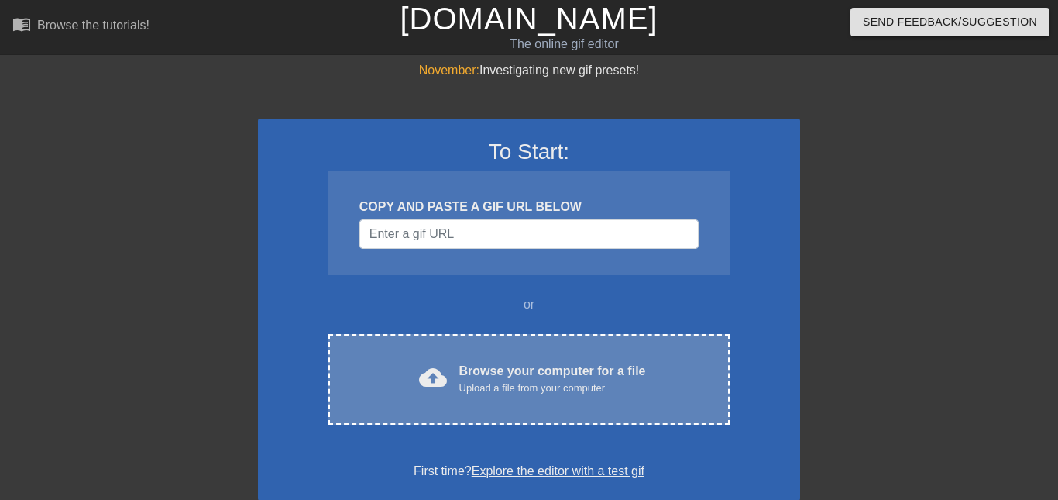
click at [514, 383] on div "Upload a file from your computer" at bounding box center [552, 387] width 187 height 15
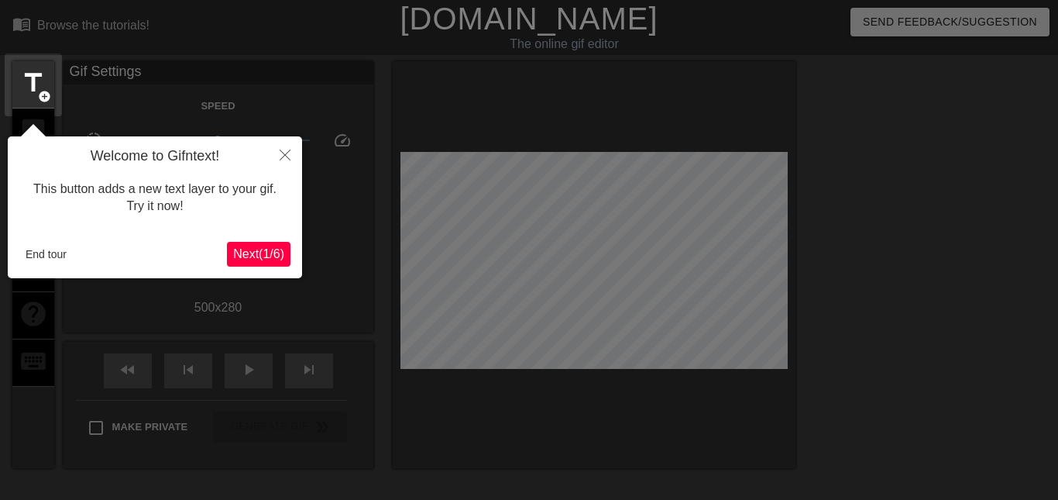
scroll to position [38, 0]
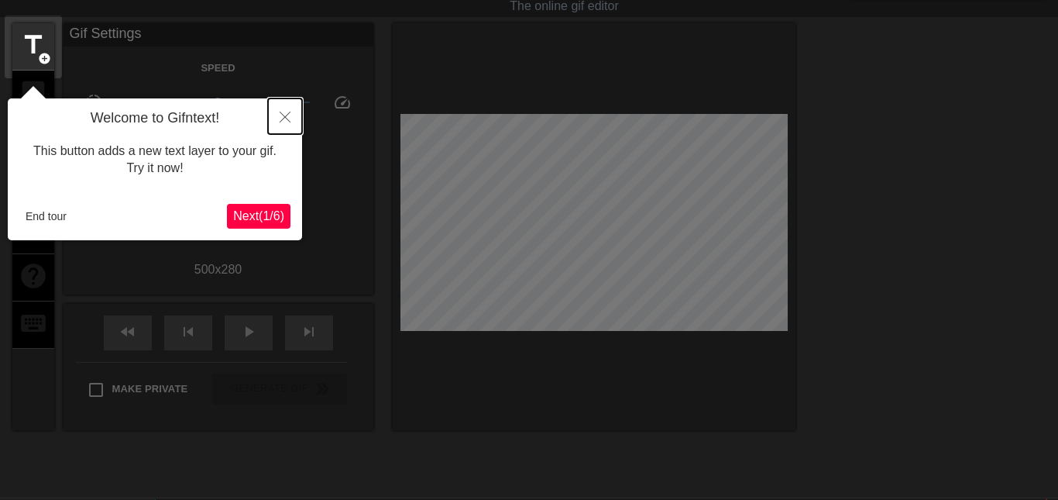
click at [285, 121] on icon "Close" at bounding box center [285, 117] width 11 height 11
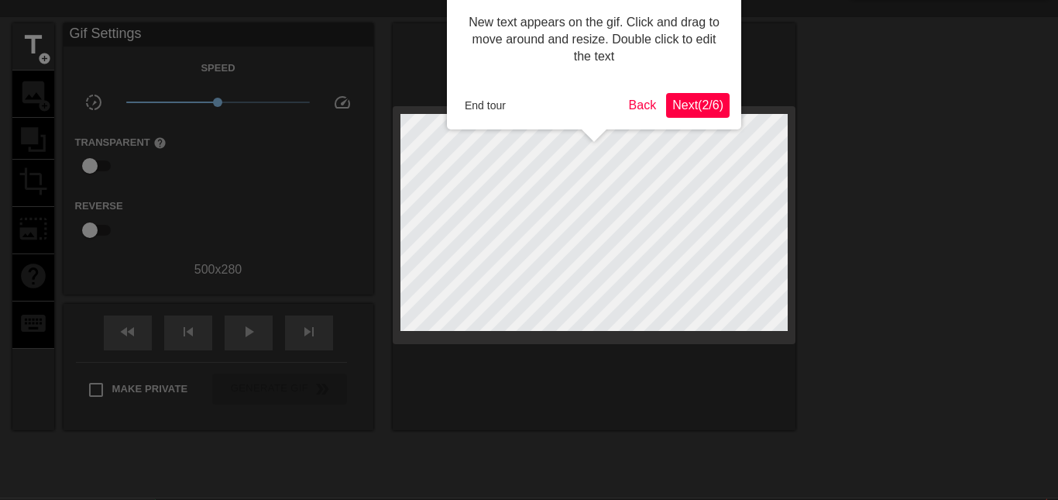
scroll to position [0, 0]
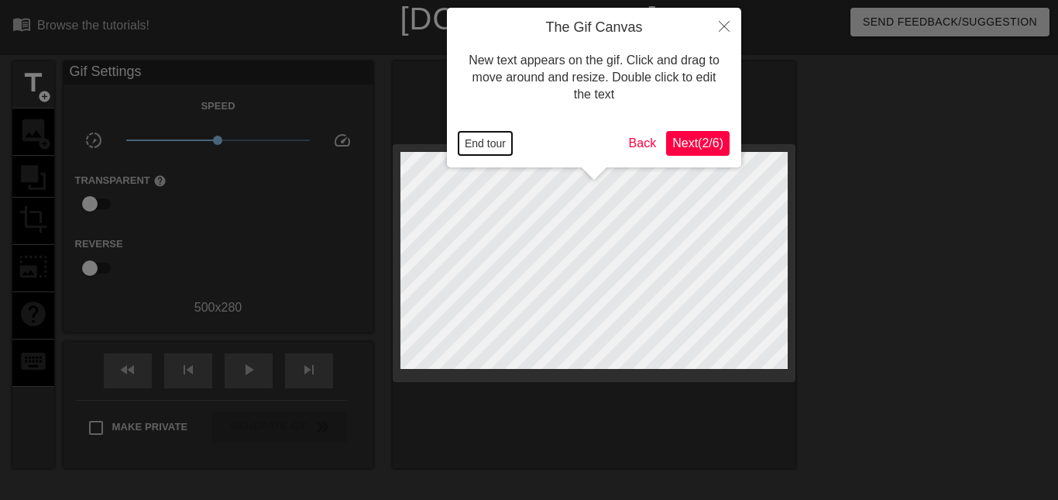
click at [507, 143] on button "End tour" at bounding box center [484, 143] width 53 height 23
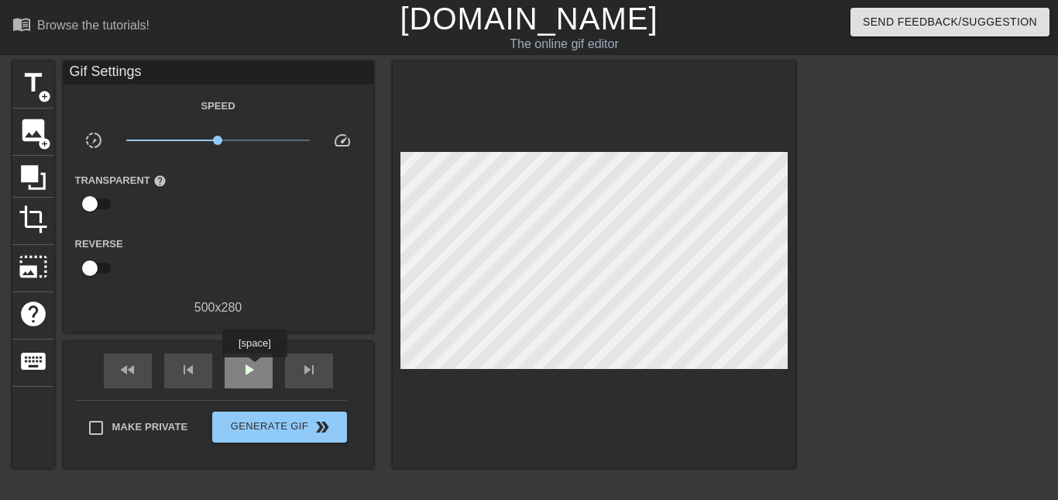
click at [255, 368] on span "play_arrow" at bounding box center [248, 369] width 19 height 19
click at [255, 366] on span "pause" at bounding box center [248, 369] width 19 height 19
click at [41, 96] on span "add_circle" at bounding box center [44, 96] width 13 height 13
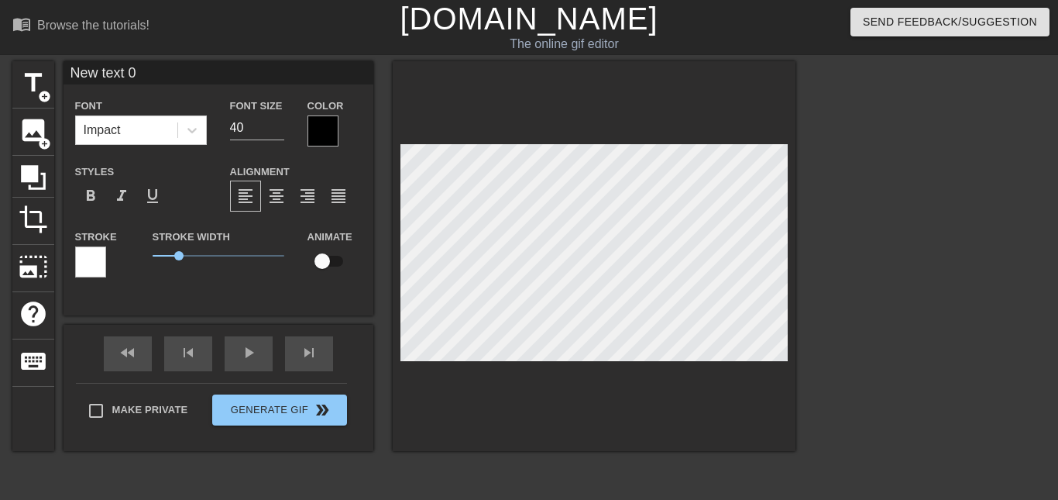
click at [171, 67] on input "New text 0" at bounding box center [219, 72] width 310 height 23
type input "N"
type input "gf mom"
click at [331, 133] on div at bounding box center [322, 130] width 31 height 31
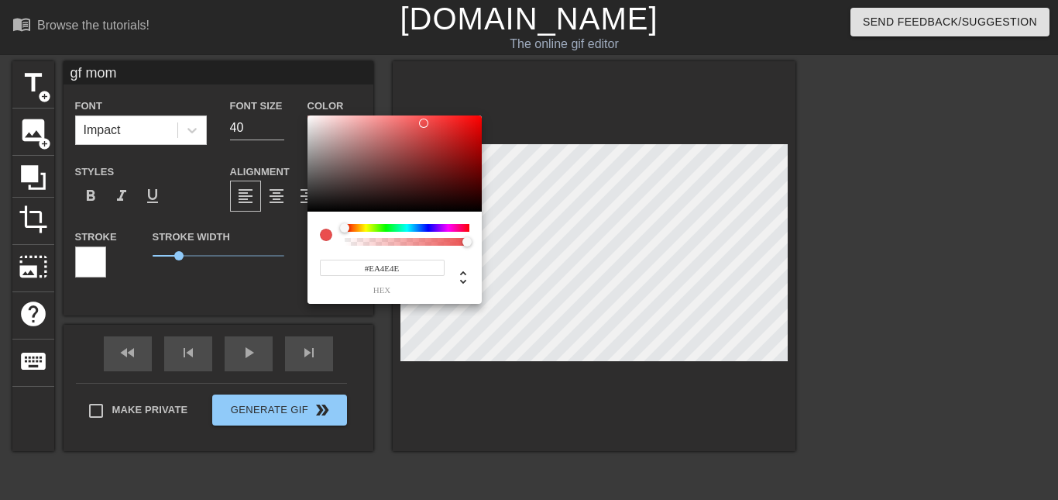
click at [308, 123] on div at bounding box center [394, 163] width 174 height 96
type input "#EAE3E3"
click at [312, 123] on div at bounding box center [394, 163] width 174 height 96
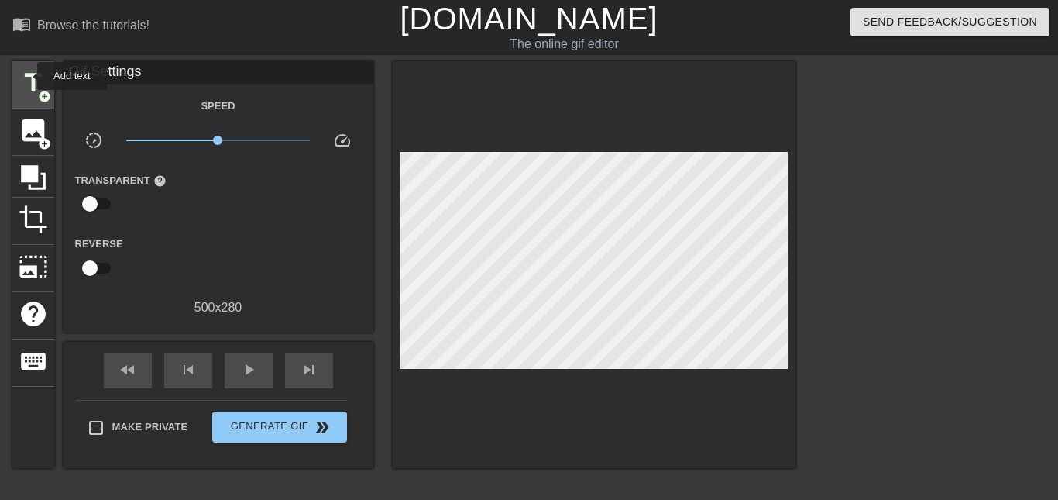
click at [27, 76] on span "title" at bounding box center [33, 82] width 29 height 29
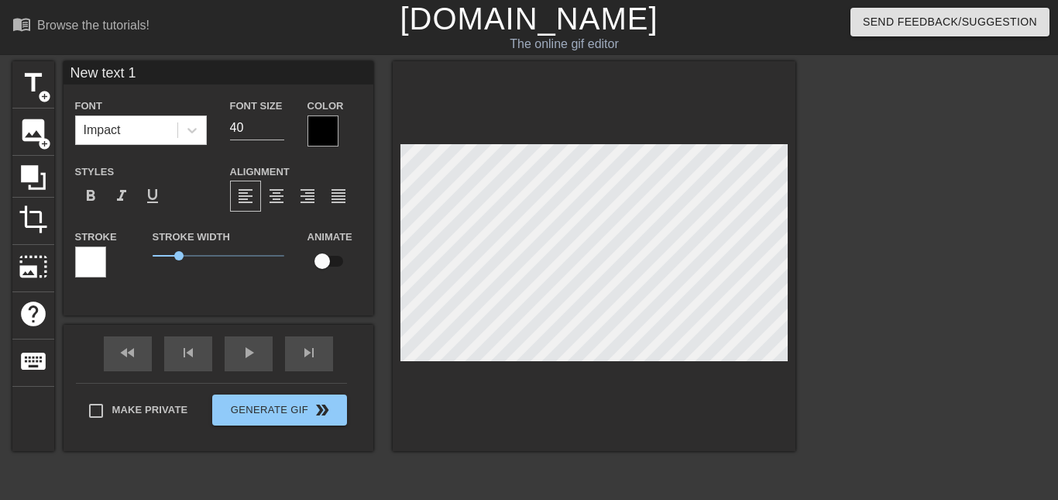
scroll to position [0, 1]
click at [38, 163] on icon at bounding box center [33, 177] width 29 height 29
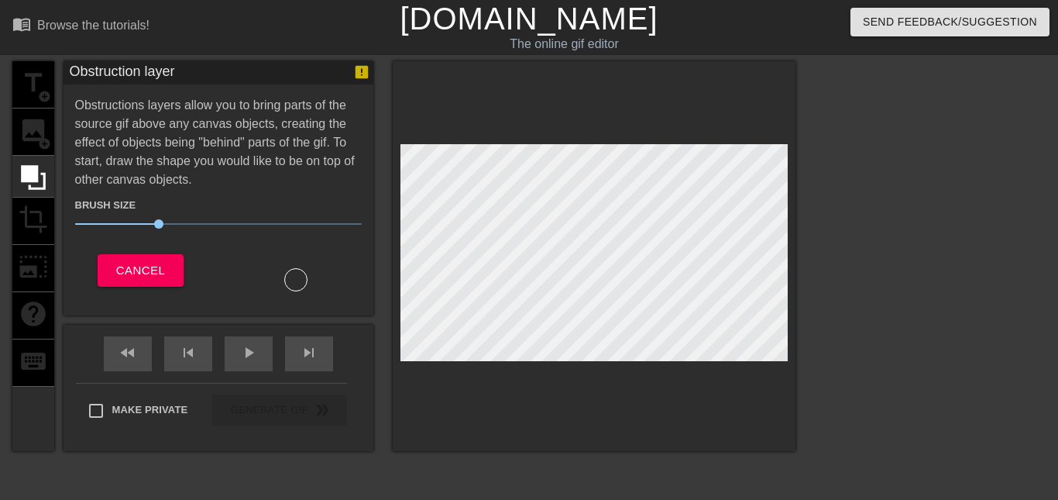
click at [38, 64] on div "title add_circle image add_circle crop photo_size_select_large help keyboard" at bounding box center [33, 256] width 42 height 390
click at [44, 84] on div "title add_circle image add_circle crop photo_size_select_large help keyboard" at bounding box center [33, 256] width 42 height 390
click at [157, 278] on span "Cancel" at bounding box center [140, 270] width 49 height 20
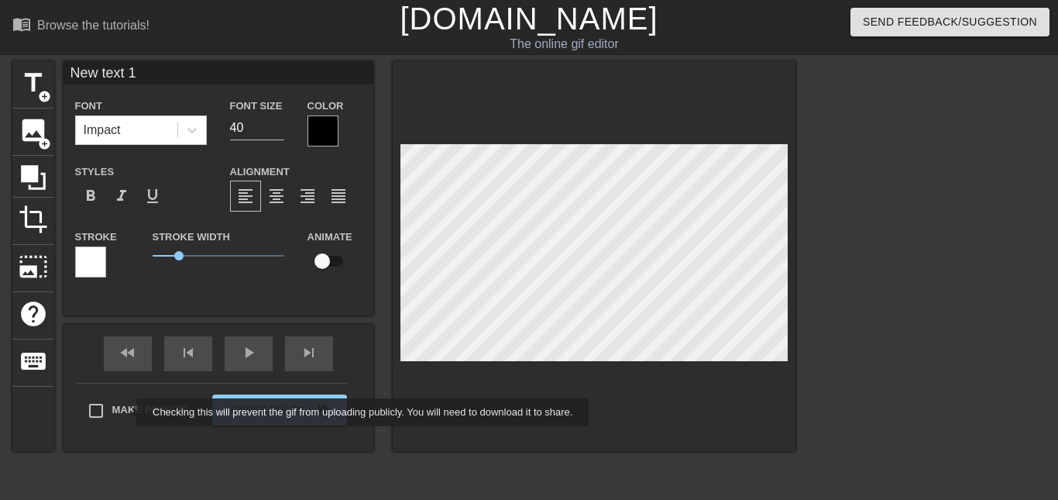
click at [126, 412] on label "Make Private" at bounding box center [134, 410] width 108 height 33
click at [112, 412] on input "Make Private" at bounding box center [96, 410] width 33 height 33
checkbox input "true"
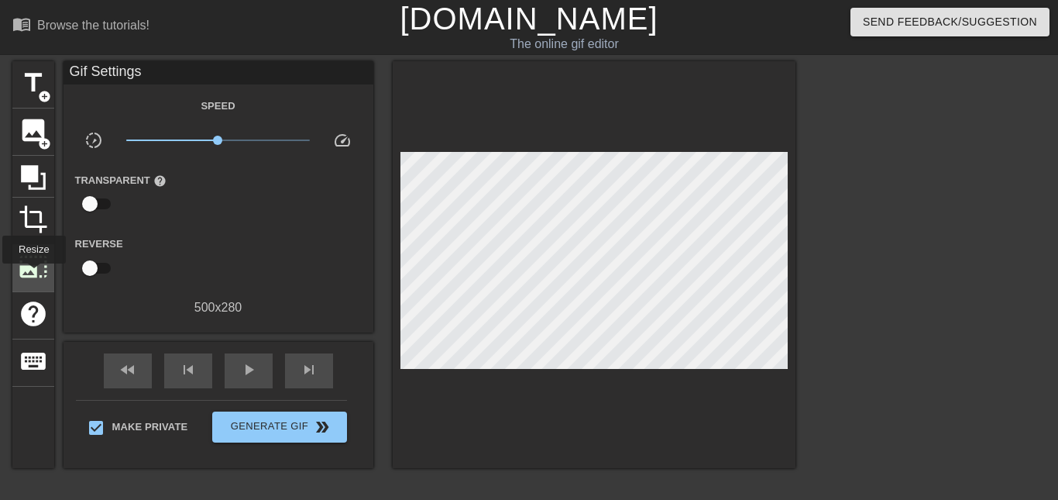
click at [34, 274] on span "photo_size_select_large" at bounding box center [33, 266] width 29 height 29
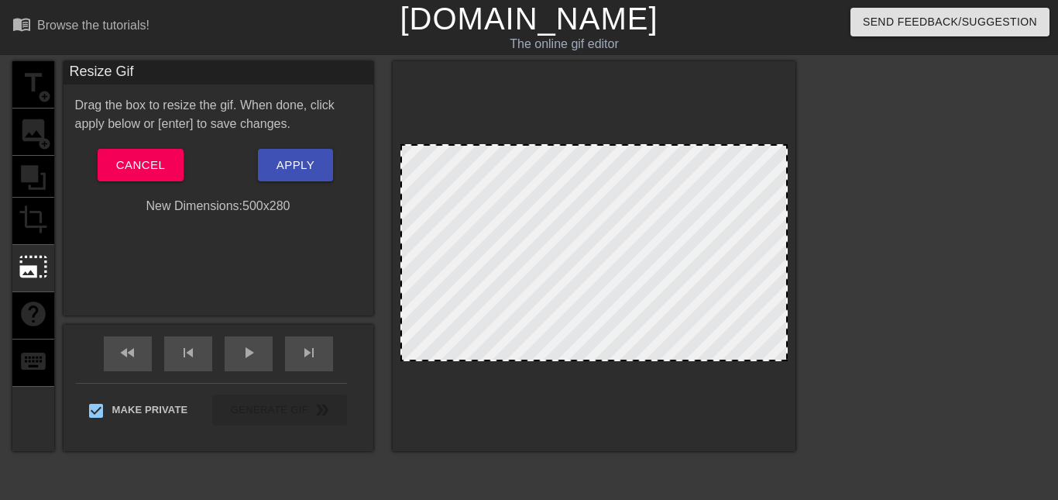
drag, startPoint x: 405, startPoint y: 146, endPoint x: 413, endPoint y: 159, distance: 14.6
click at [413, 159] on div at bounding box center [593, 252] width 387 height 217
drag, startPoint x: 403, startPoint y: 149, endPoint x: 437, endPoint y: 175, distance: 42.0
click at [437, 175] on div at bounding box center [593, 252] width 387 height 217
click at [256, 208] on div "New Dimensions: 500 x 280" at bounding box center [219, 206] width 310 height 19
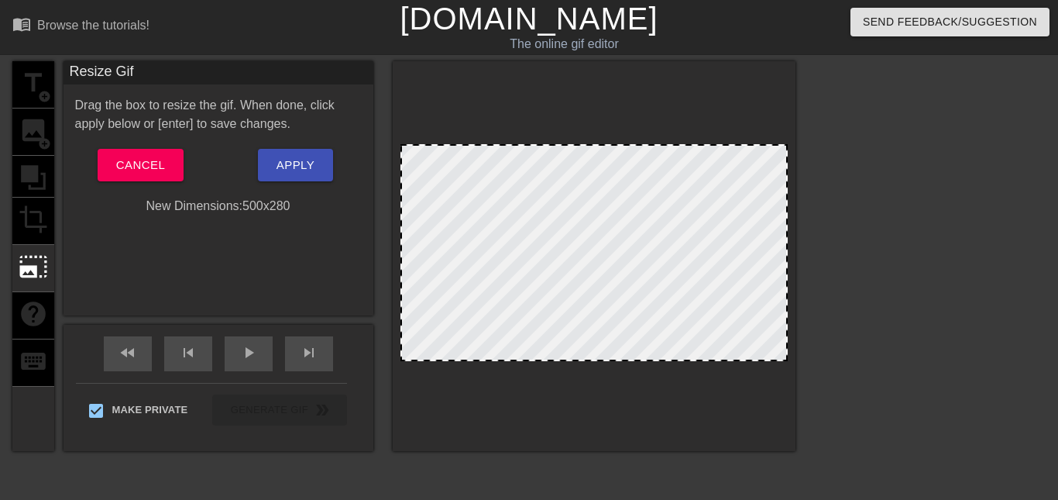
click at [565, 256] on div at bounding box center [593, 252] width 387 height 217
drag, startPoint x: 560, startPoint y: 209, endPoint x: 567, endPoint y: 242, distance: 33.3
click at [567, 242] on div at bounding box center [593, 252] width 387 height 217
drag, startPoint x: 515, startPoint y: 273, endPoint x: 632, endPoint y: 186, distance: 145.6
click at [629, 189] on div at bounding box center [593, 252] width 387 height 217
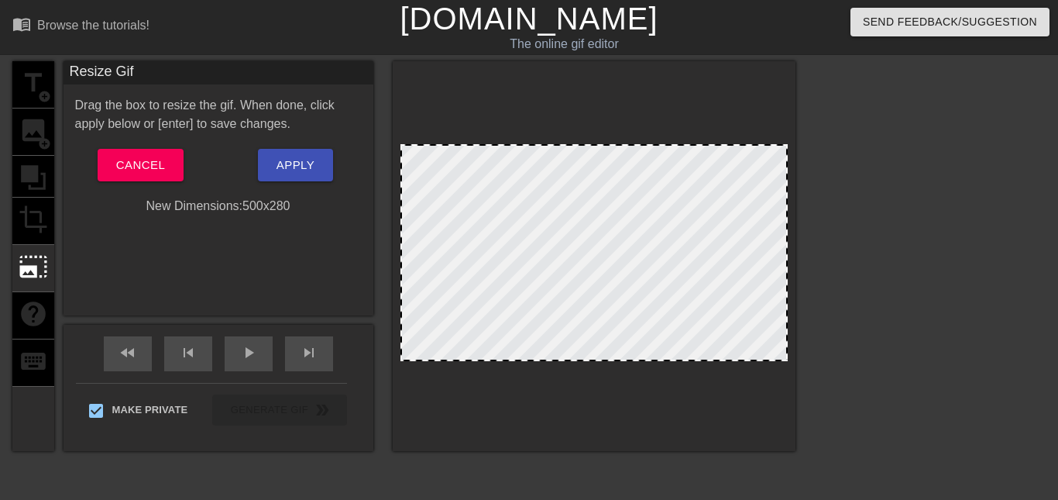
click at [694, 148] on div at bounding box center [594, 256] width 403 height 390
click at [700, 142] on div at bounding box center [594, 256] width 403 height 390
click at [699, 143] on div at bounding box center [594, 256] width 403 height 390
click at [698, 146] on div at bounding box center [593, 252] width 387 height 217
drag, startPoint x: 698, startPoint y: 146, endPoint x: 374, endPoint y: 167, distance: 324.3
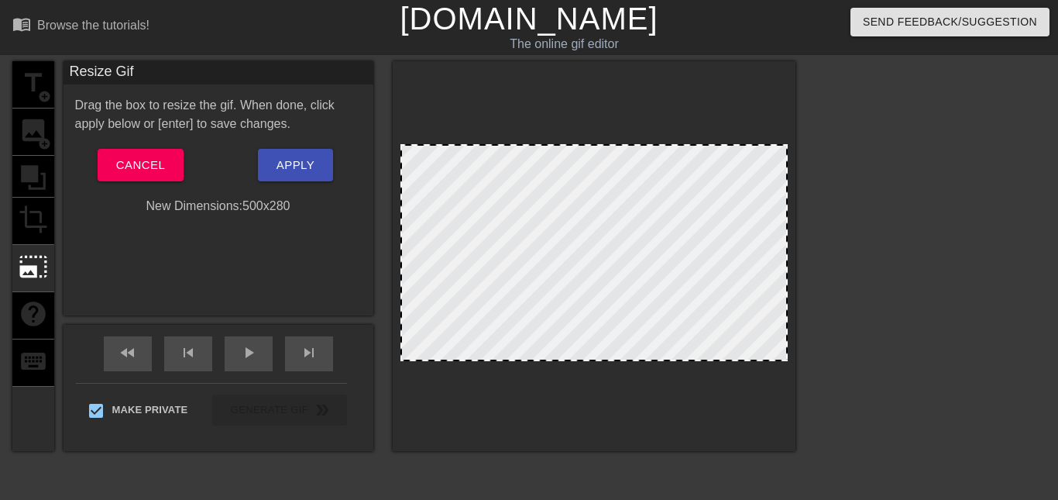
click at [679, 148] on div at bounding box center [593, 252] width 387 height 217
click at [142, 161] on span "Cancel" at bounding box center [140, 165] width 49 height 20
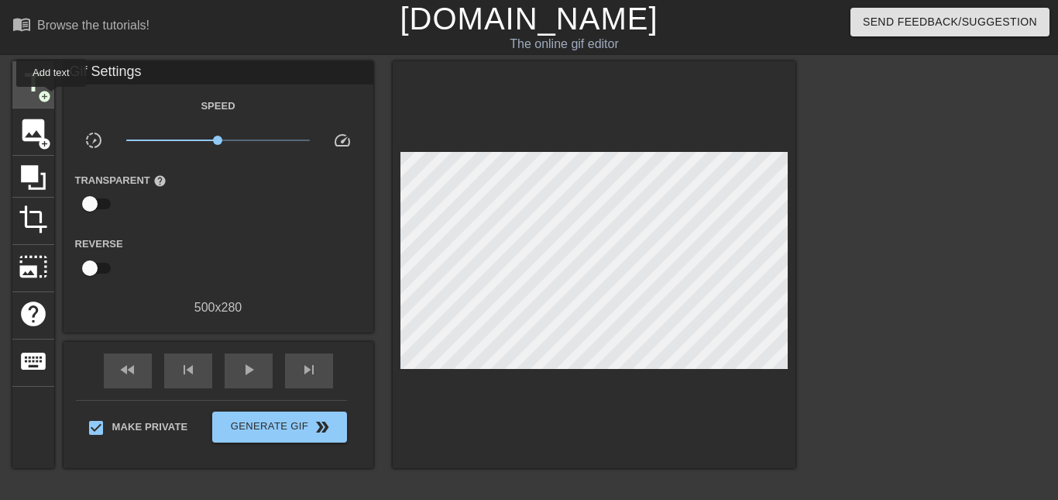
click at [51, 98] on div "title add_circle" at bounding box center [33, 84] width 42 height 47
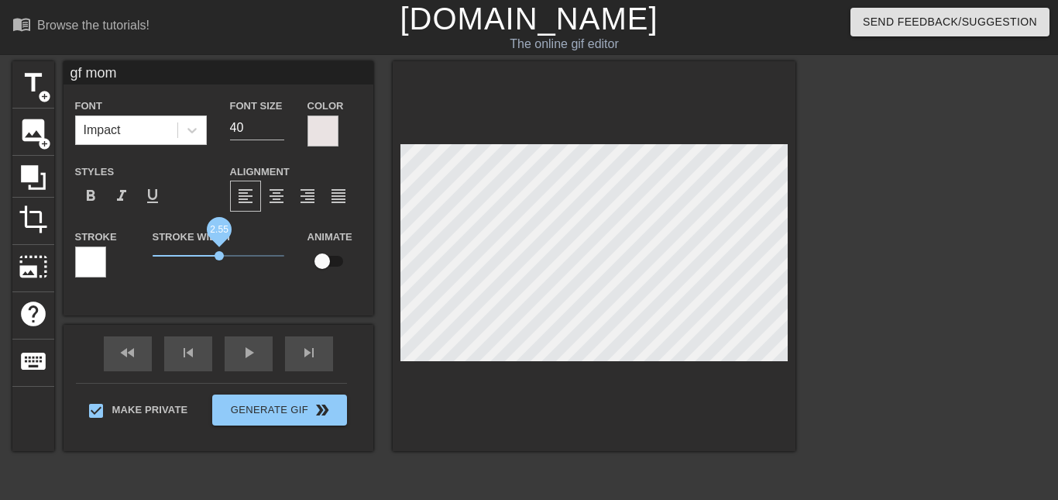
drag, startPoint x: 185, startPoint y: 255, endPoint x: 223, endPoint y: 257, distance: 38.0
click at [223, 257] on span "2.55" at bounding box center [219, 255] width 132 height 19
drag, startPoint x: 224, startPoint y: 257, endPoint x: 163, endPoint y: 254, distance: 60.5
click at [163, 254] on span "0.45" at bounding box center [164, 255] width 9 height 9
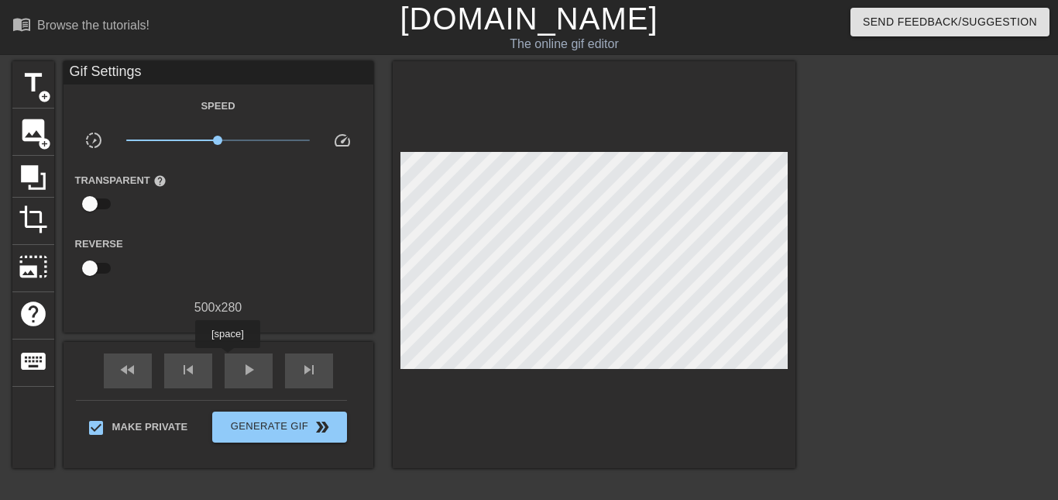
scroll to position [120, 0]
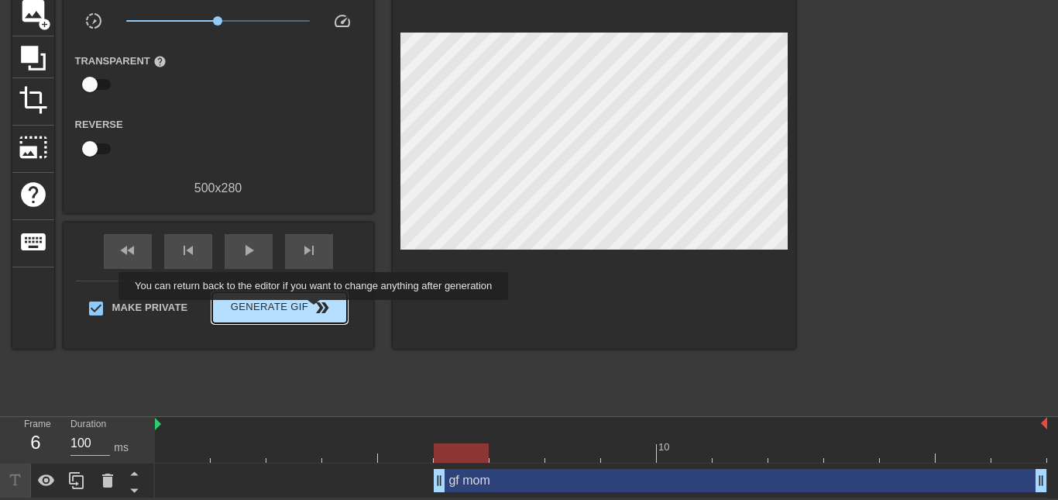
click at [314, 311] on span "double_arrow" at bounding box center [322, 307] width 19 height 19
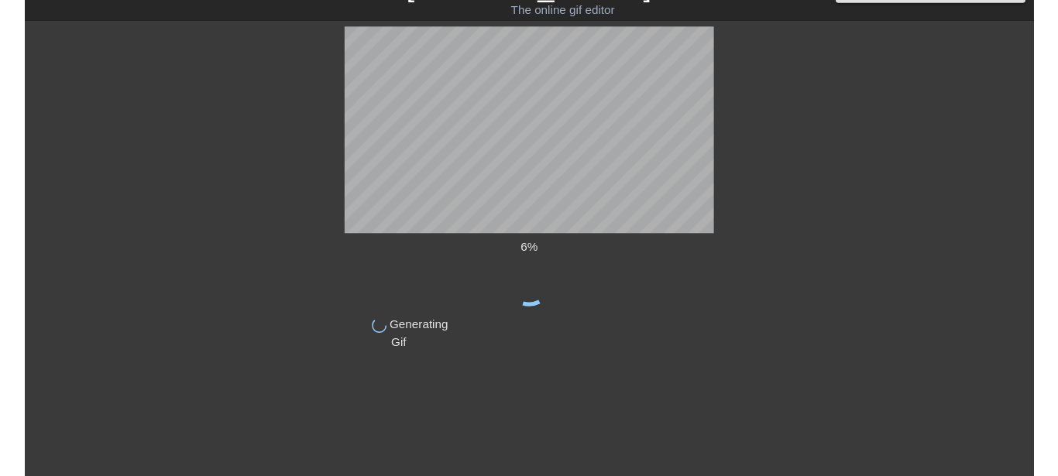
scroll to position [33, 0]
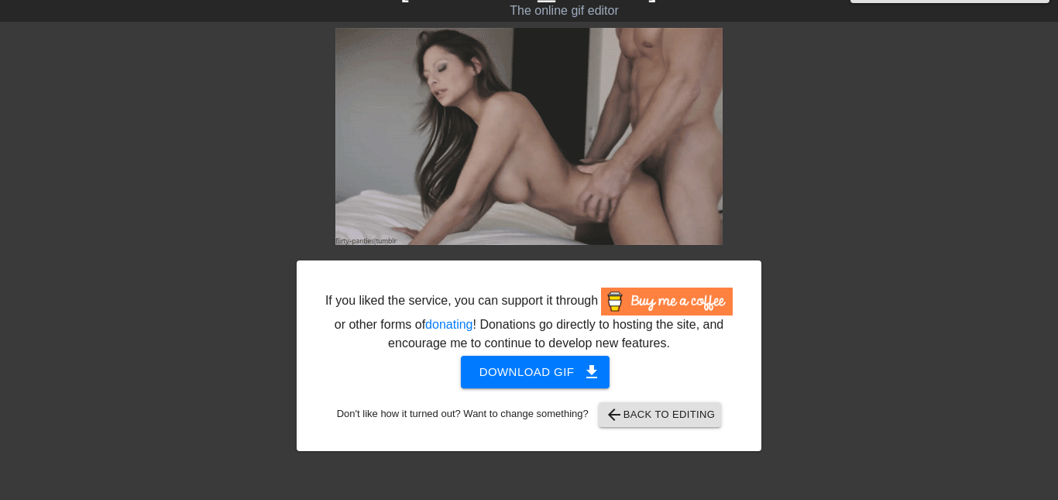
click at [789, 234] on div at bounding box center [896, 260] width 232 height 465
